Goal: Task Accomplishment & Management: Complete application form

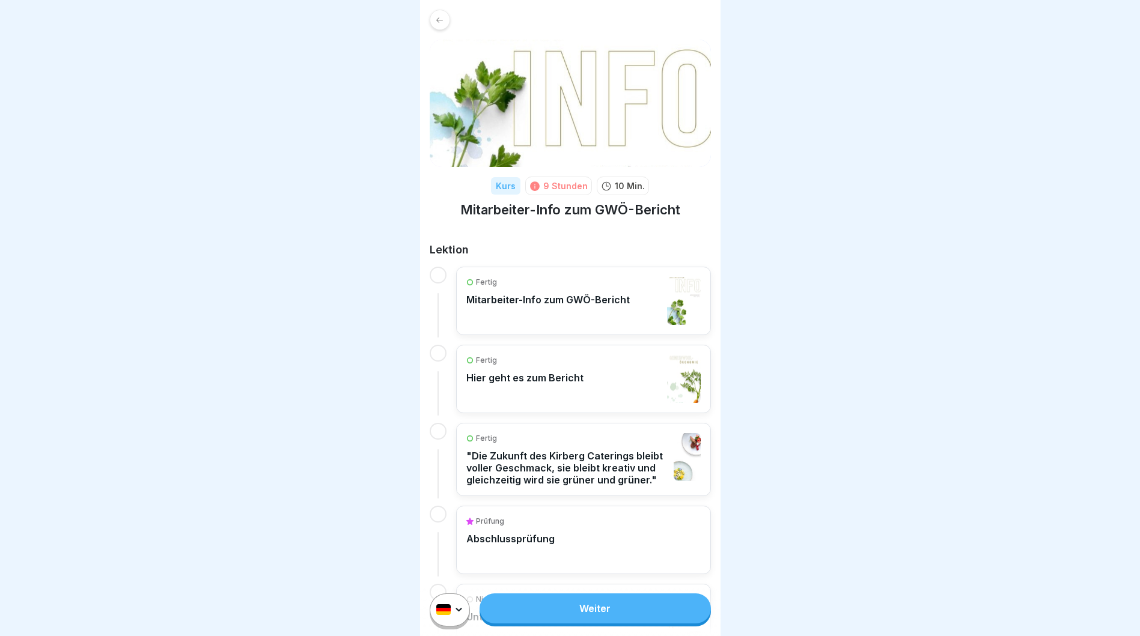
click at [594, 618] on link "Weiter" at bounding box center [594, 609] width 231 height 30
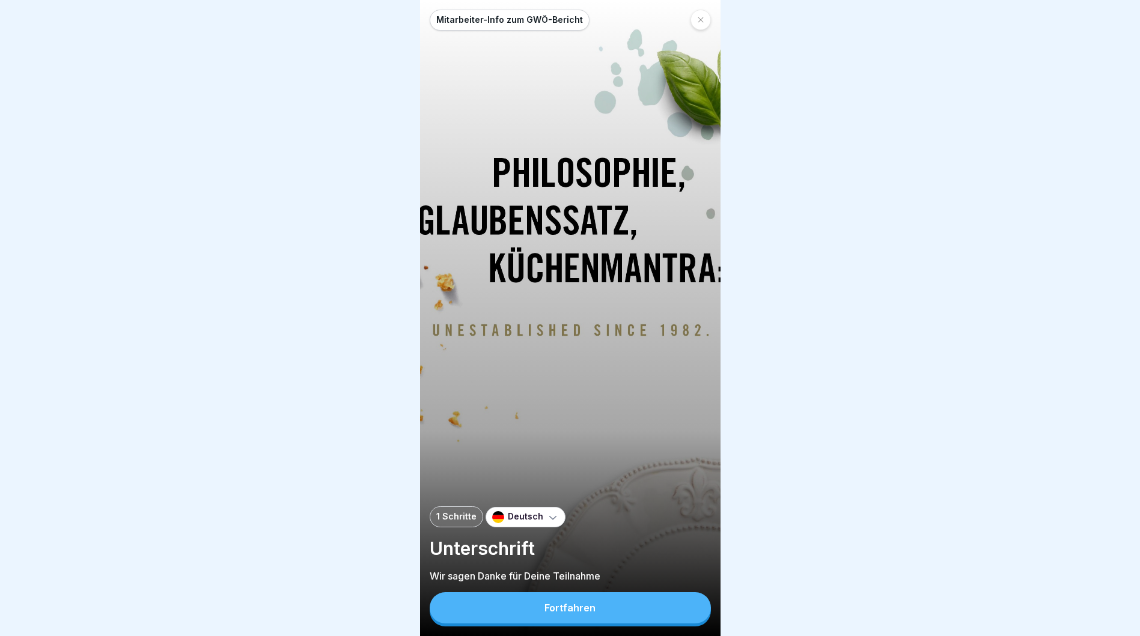
click at [594, 618] on button "Fortfahren" at bounding box center [570, 607] width 281 height 31
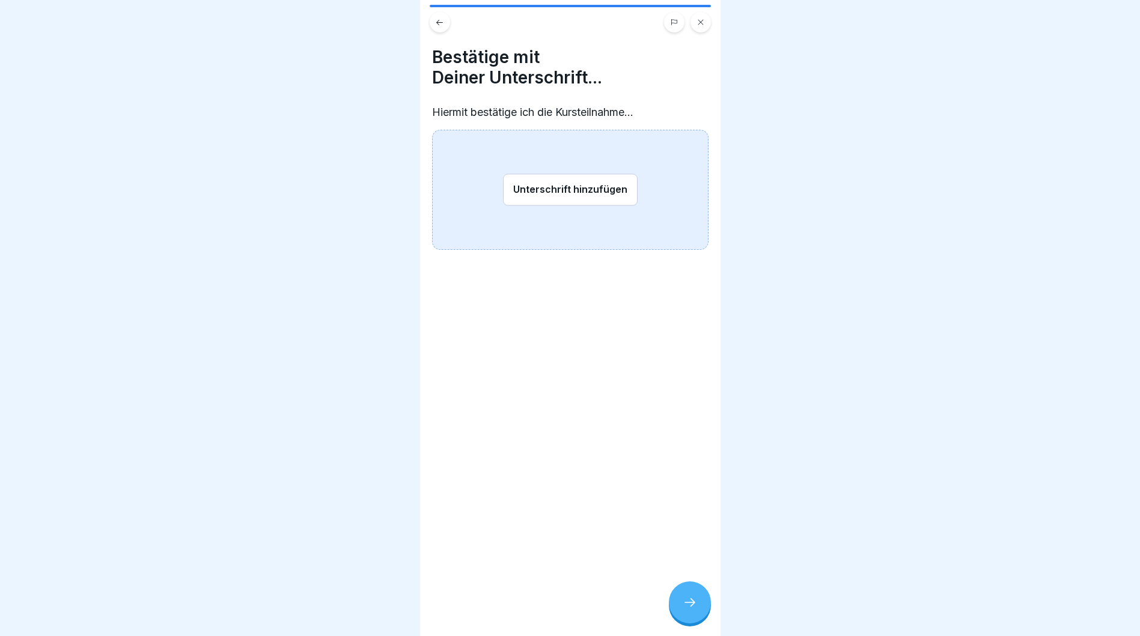
click at [572, 193] on button "Unterschrift hinzufügen" at bounding box center [570, 190] width 135 height 32
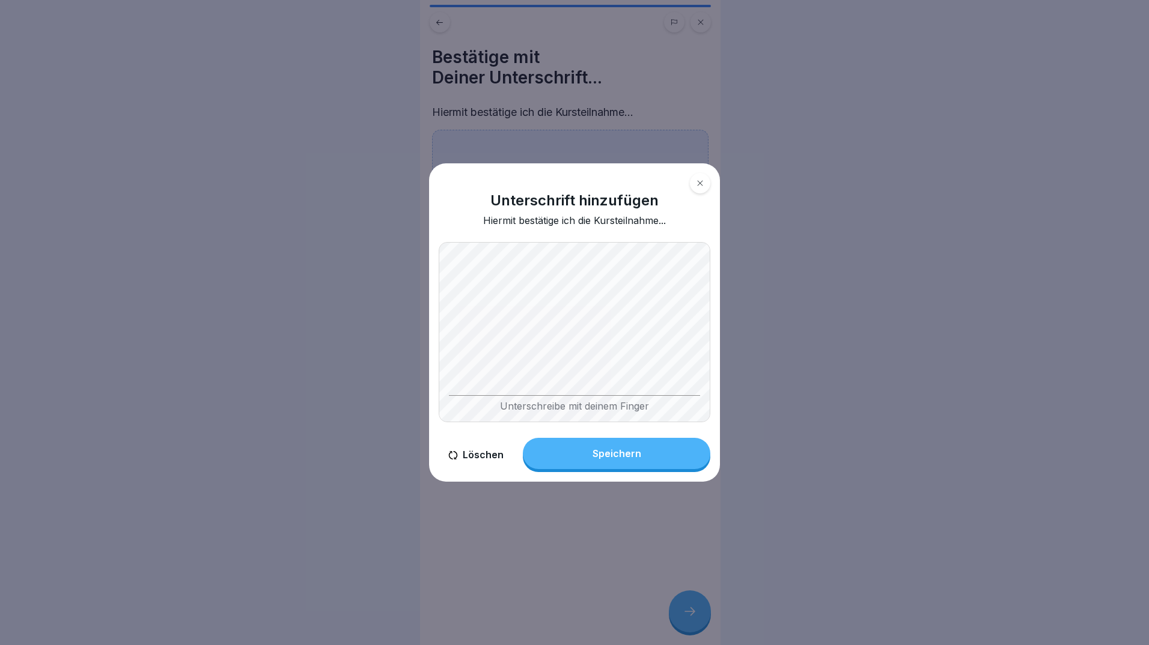
click at [609, 451] on div "Speichern" at bounding box center [616, 453] width 49 height 11
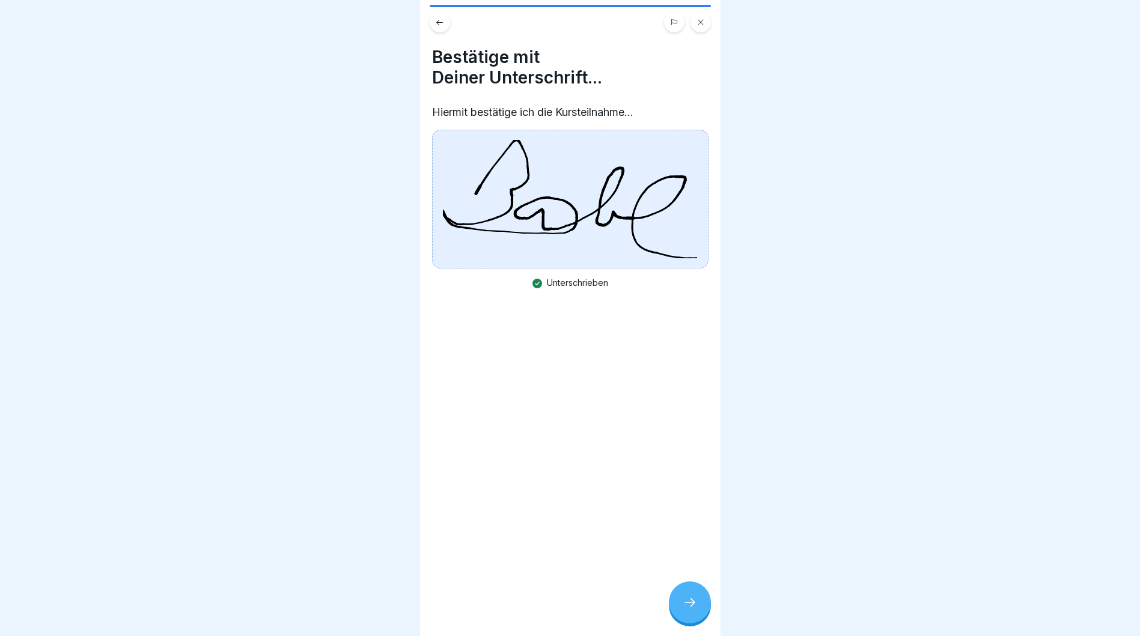
click at [690, 624] on div at bounding box center [690, 603] width 42 height 42
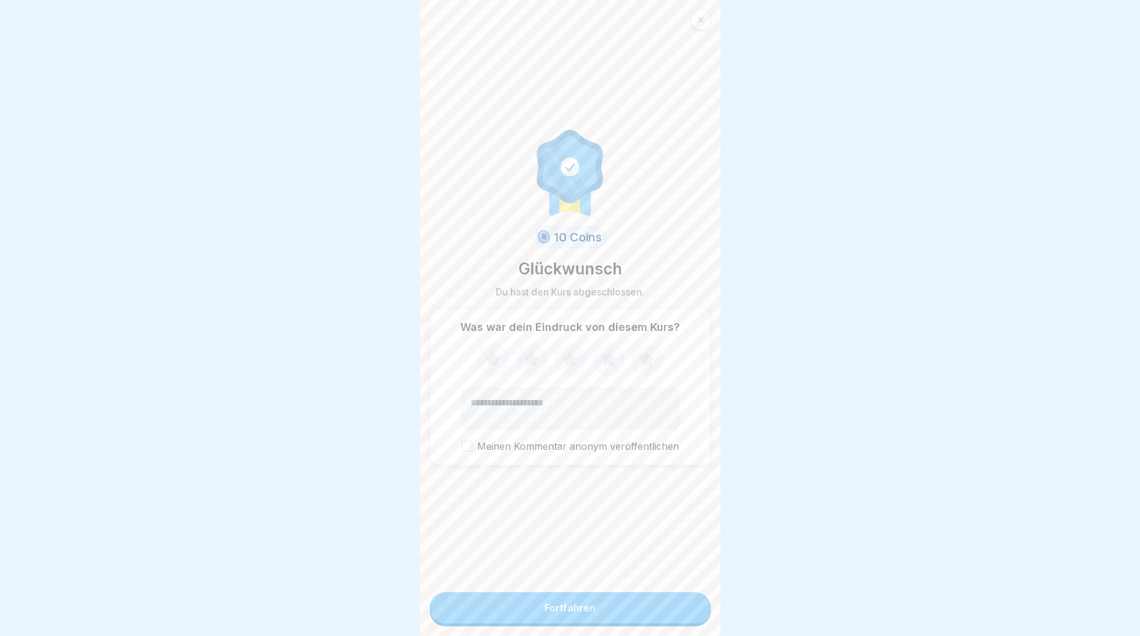
click at [621, 624] on button "Fortfahren" at bounding box center [570, 607] width 281 height 31
